Goal: Information Seeking & Learning: Check status

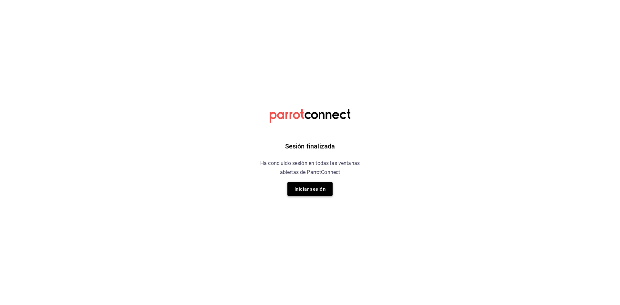
click at [315, 183] on button "Iniciar sesión" at bounding box center [309, 189] width 45 height 14
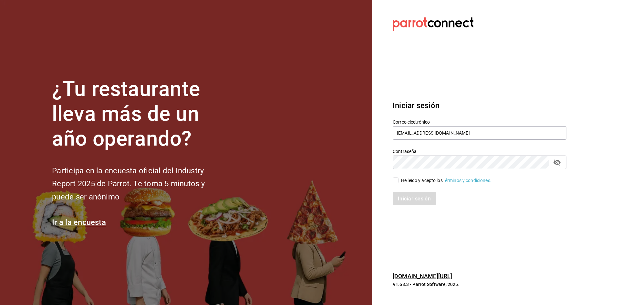
click at [408, 182] on font "He leído y acepto los" at bounding box center [422, 180] width 42 height 5
click at [398, 182] on input "He leído y acepto los Términos y condiciones." at bounding box center [395, 180] width 6 height 6
checkbox input "true"
click at [407, 194] on button "Iniciar sesión" at bounding box center [414, 199] width 44 height 14
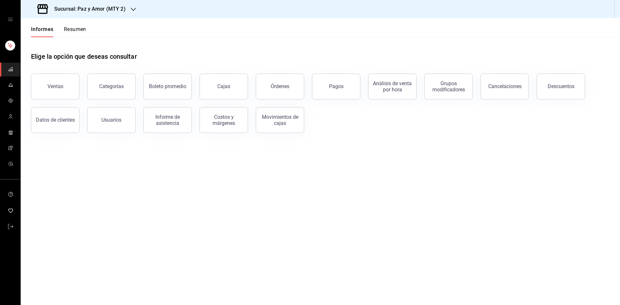
click at [83, 27] on font "Resumen" at bounding box center [75, 29] width 22 height 6
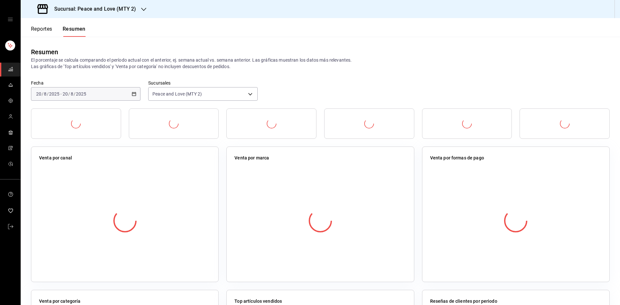
click at [89, 12] on h3 "Sucursal: Peace and Love (MTY 2)" at bounding box center [92, 9] width 87 height 8
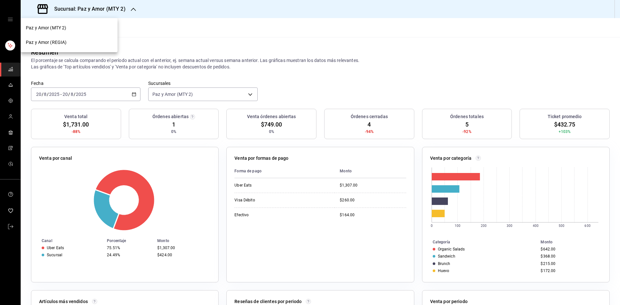
click at [89, 41] on div "Paz y Amor (REGIA)" at bounding box center [69, 42] width 86 height 7
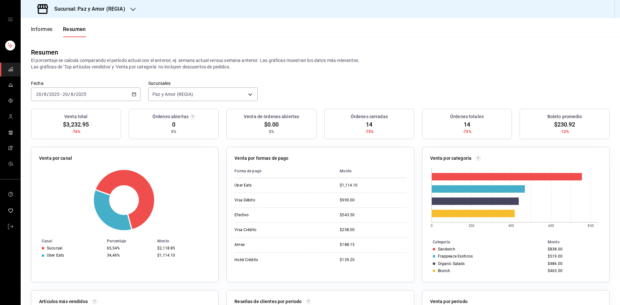
click at [133, 93] on icon "button" at bounding box center [134, 94] width 5 height 5
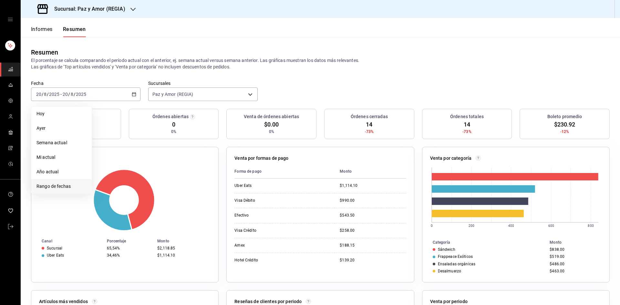
click at [57, 186] on font "Rango de fechas" at bounding box center [53, 186] width 34 height 5
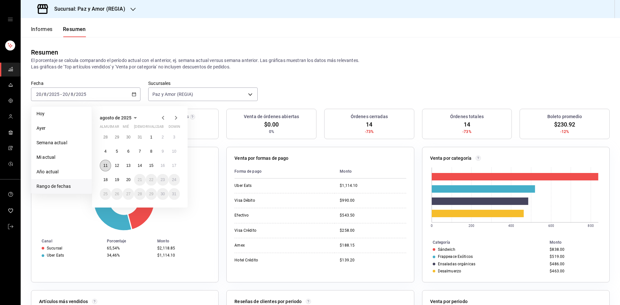
click at [108, 166] on button "11" at bounding box center [105, 166] width 11 height 12
click at [176, 166] on button "17" at bounding box center [173, 166] width 11 height 12
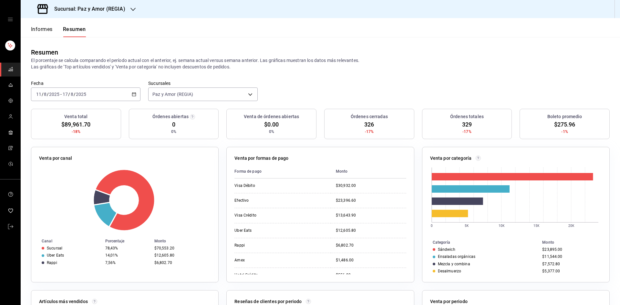
click at [418, 72] on div "Resumen El porcentaje se calcula comparando el período actual con el anterior, …" at bounding box center [320, 58] width 599 height 43
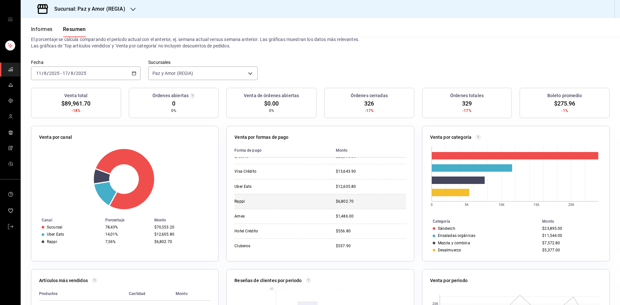
scroll to position [32, 0]
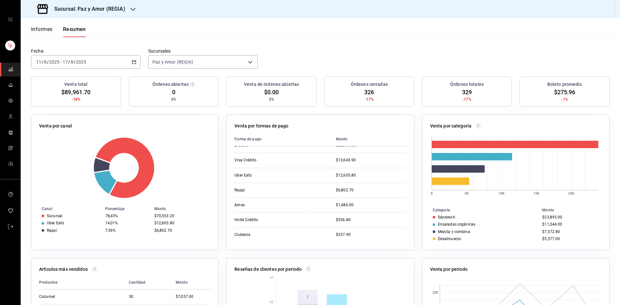
click at [113, 4] on div "Sucursal: Paz y Amor (REGIA)" at bounding box center [82, 9] width 112 height 18
click at [78, 28] on div "Paz y Amor (MTY 2)" at bounding box center [69, 28] width 86 height 7
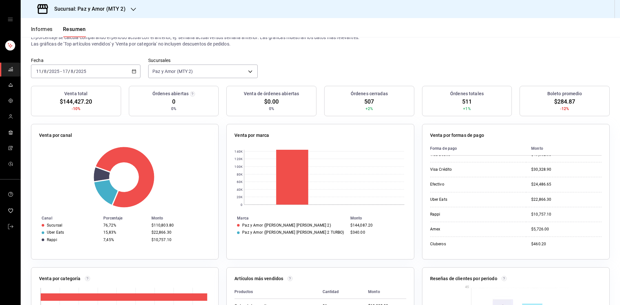
scroll to position [0, 0]
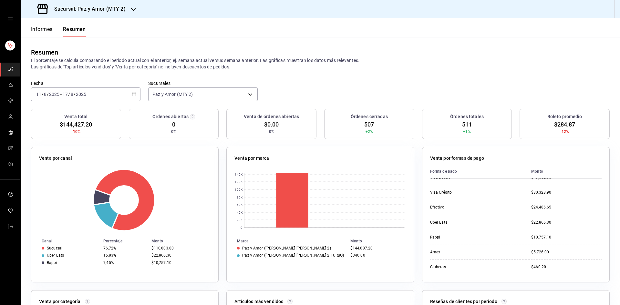
click at [90, 13] on div "Sucursal: Paz y Amor (MTY 2)" at bounding box center [82, 9] width 113 height 18
click at [79, 44] on div "Paz y Amor (REGIA)" at bounding box center [69, 42] width 86 height 7
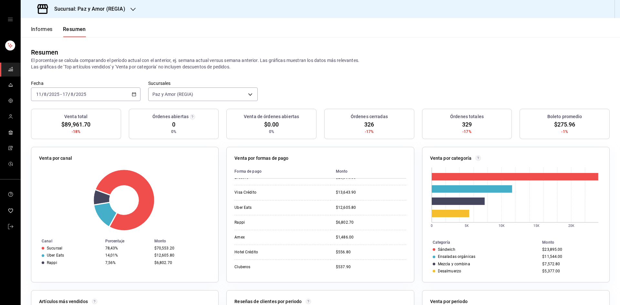
click at [134, 94] on icon "button" at bounding box center [134, 94] width 5 height 5
click at [51, 183] on span "Rango de fechas" at bounding box center [61, 186] width 50 height 7
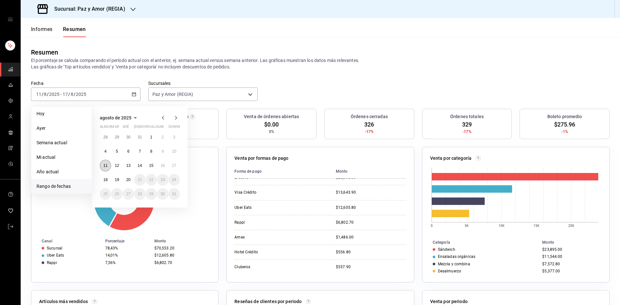
click at [106, 166] on font "11" at bounding box center [105, 165] width 4 height 5
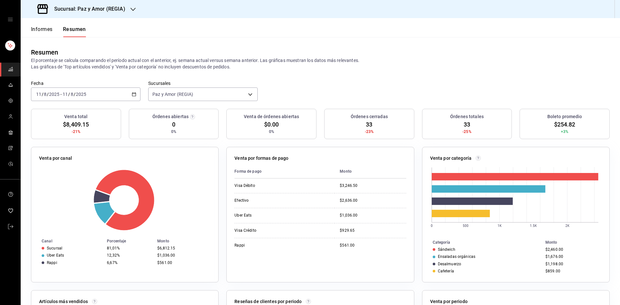
click at [134, 92] on icon "button" at bounding box center [134, 94] width 5 height 5
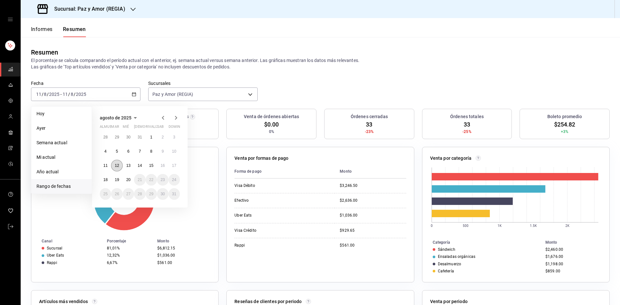
click at [118, 165] on font "12" at bounding box center [117, 165] width 4 height 5
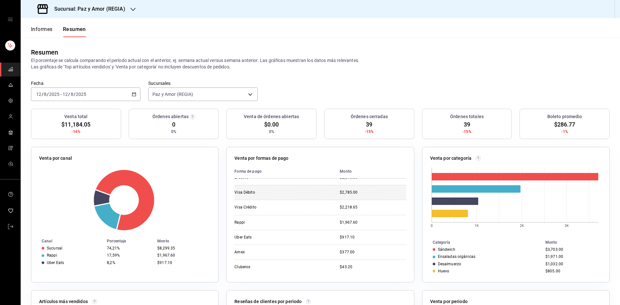
scroll to position [32, 0]
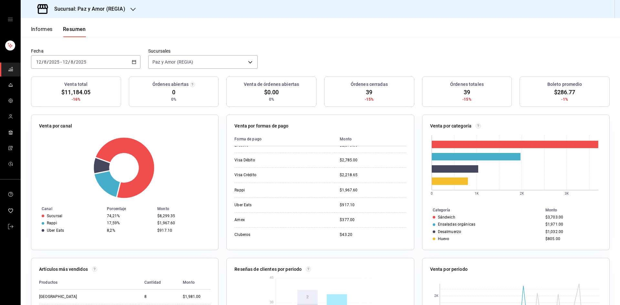
drag, startPoint x: 354, startPoint y: 185, endPoint x: 212, endPoint y: 108, distance: 161.6
click at [354, 185] on td "$1,967.60" at bounding box center [369, 190] width 71 height 15
click at [137, 59] on div "2025-08-12 12 / 8 / 2025 - 2025-08-12 12 / 8 / 2025" at bounding box center [85, 62] width 109 height 14
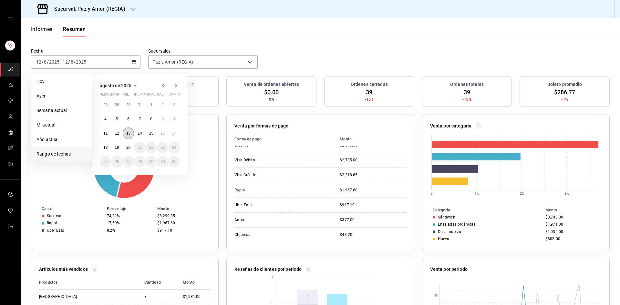
click at [128, 130] on button "13" at bounding box center [128, 133] width 11 height 12
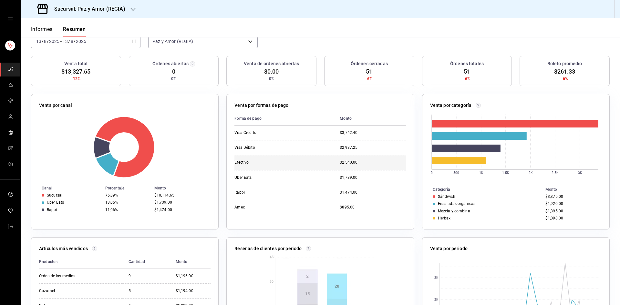
scroll to position [65, 0]
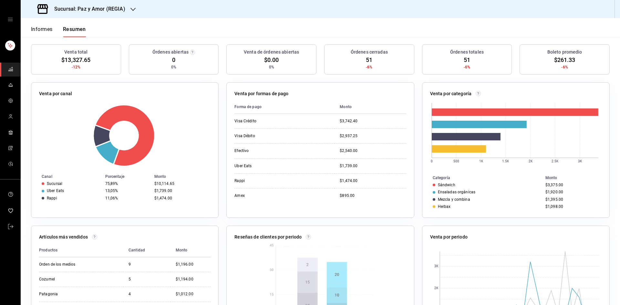
click at [117, 8] on font "Sucursal: Paz y Amor (REGIA)" at bounding box center [89, 9] width 71 height 6
click at [187, 19] on div at bounding box center [310, 152] width 620 height 305
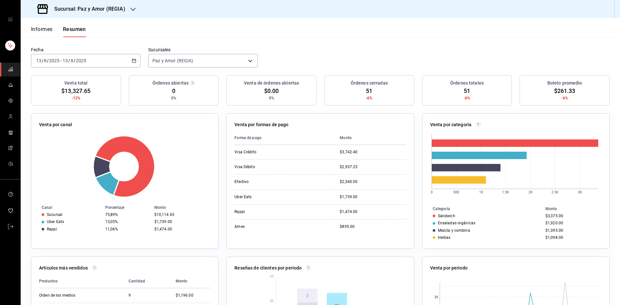
scroll to position [0, 0]
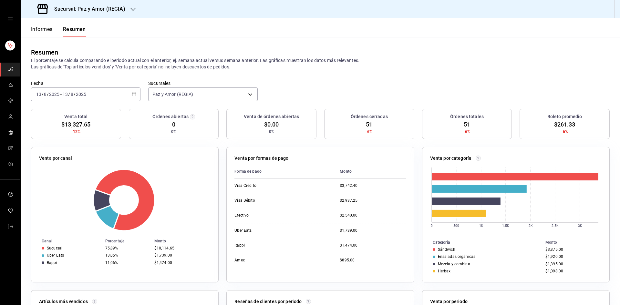
click at [133, 94] on icon "button" at bounding box center [134, 94] width 5 height 5
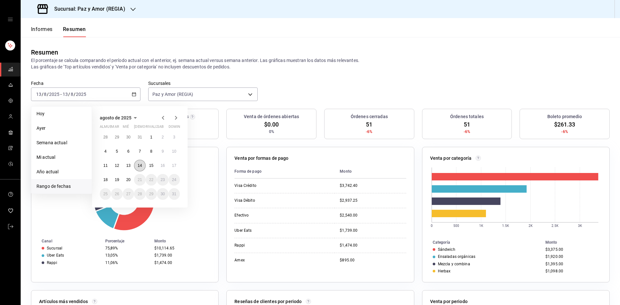
click at [142, 164] on button "14" at bounding box center [139, 166] width 11 height 12
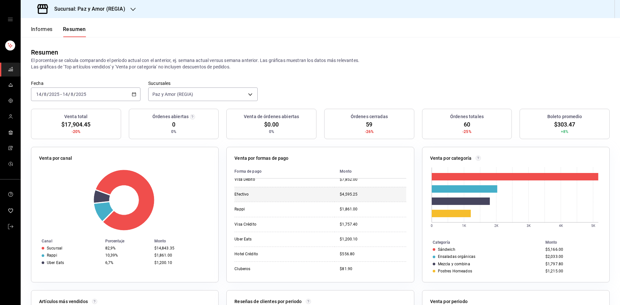
scroll to position [8, 0]
click at [396, 196] on td "$4,595.25" at bounding box center [369, 192] width 71 height 15
click at [137, 98] on div "2025-08-14 14 / 8 / 2025 - 2025-08-14 14 / 8 / 2025" at bounding box center [85, 94] width 109 height 14
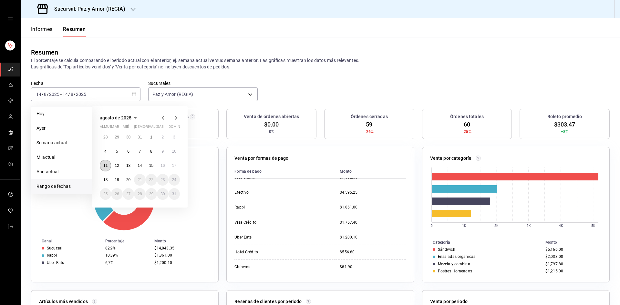
click at [107, 167] on font "11" at bounding box center [105, 165] width 4 height 5
click at [177, 163] on button "17" at bounding box center [173, 166] width 11 height 12
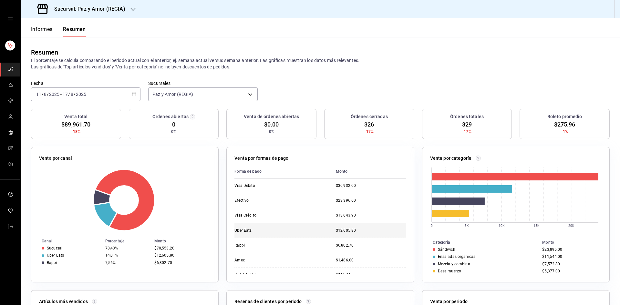
scroll to position [23, 0]
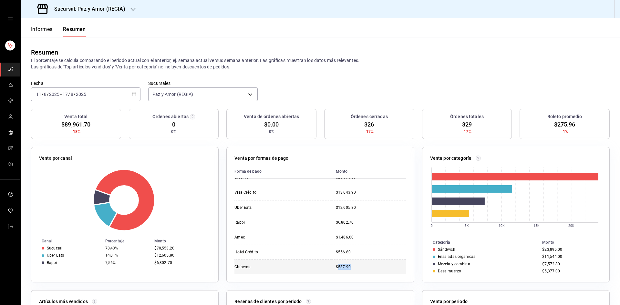
drag, startPoint x: 349, startPoint y: 268, endPoint x: 333, endPoint y: 267, distance: 16.2
click at [336, 267] on div "$537.90" at bounding box center [371, 266] width 70 height 5
copy font "537.90"
click at [352, 267] on div "$537.90" at bounding box center [371, 266] width 70 height 5
click at [99, 2] on div "Sucursal: Paz y Amor (REGIA)" at bounding box center [82, 9] width 112 height 18
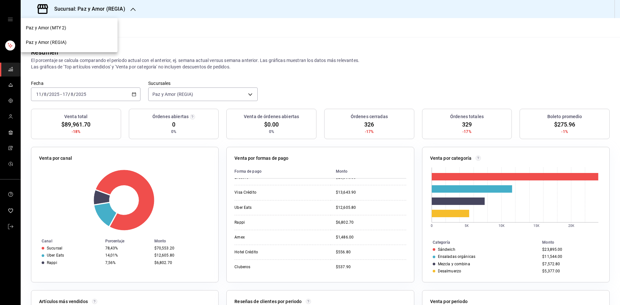
click at [81, 28] on div "Paz y Amor (MTY 2)" at bounding box center [69, 28] width 86 height 7
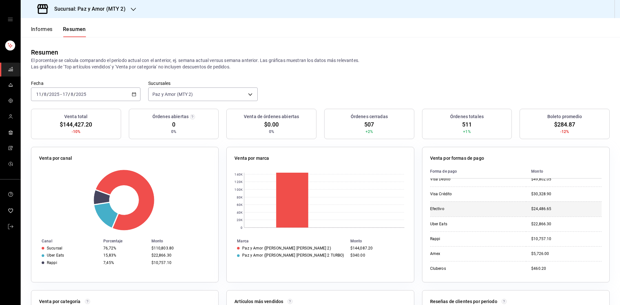
scroll to position [8, 0]
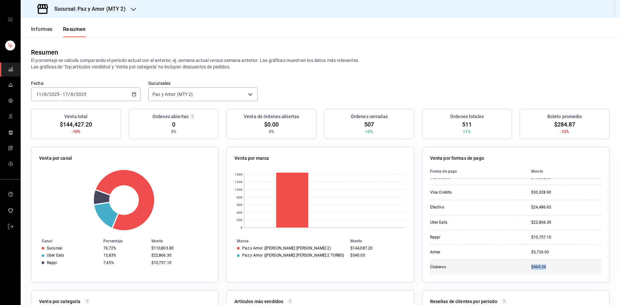
drag, startPoint x: 540, startPoint y: 269, endPoint x: 522, endPoint y: 267, distance: 18.5
click at [526, 267] on td "$460.20" at bounding box center [564, 266] width 76 height 15
click at [543, 263] on td "$460.20" at bounding box center [564, 266] width 76 height 15
drag, startPoint x: 539, startPoint y: 268, endPoint x: 527, endPoint y: 270, distance: 12.4
click at [527, 270] on td "$460.20" at bounding box center [564, 266] width 76 height 15
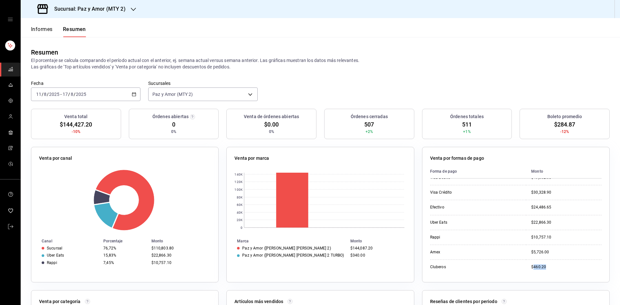
copy font "460.20"
click at [566, 94] on div "Fecha 2025-08-11 11 / 8 / 2025 - 2025-08-17 17 / 8 / 2025 Sucursales Paz y Amor…" at bounding box center [320, 94] width 599 height 28
